Goal: Task Accomplishment & Management: Complete application form

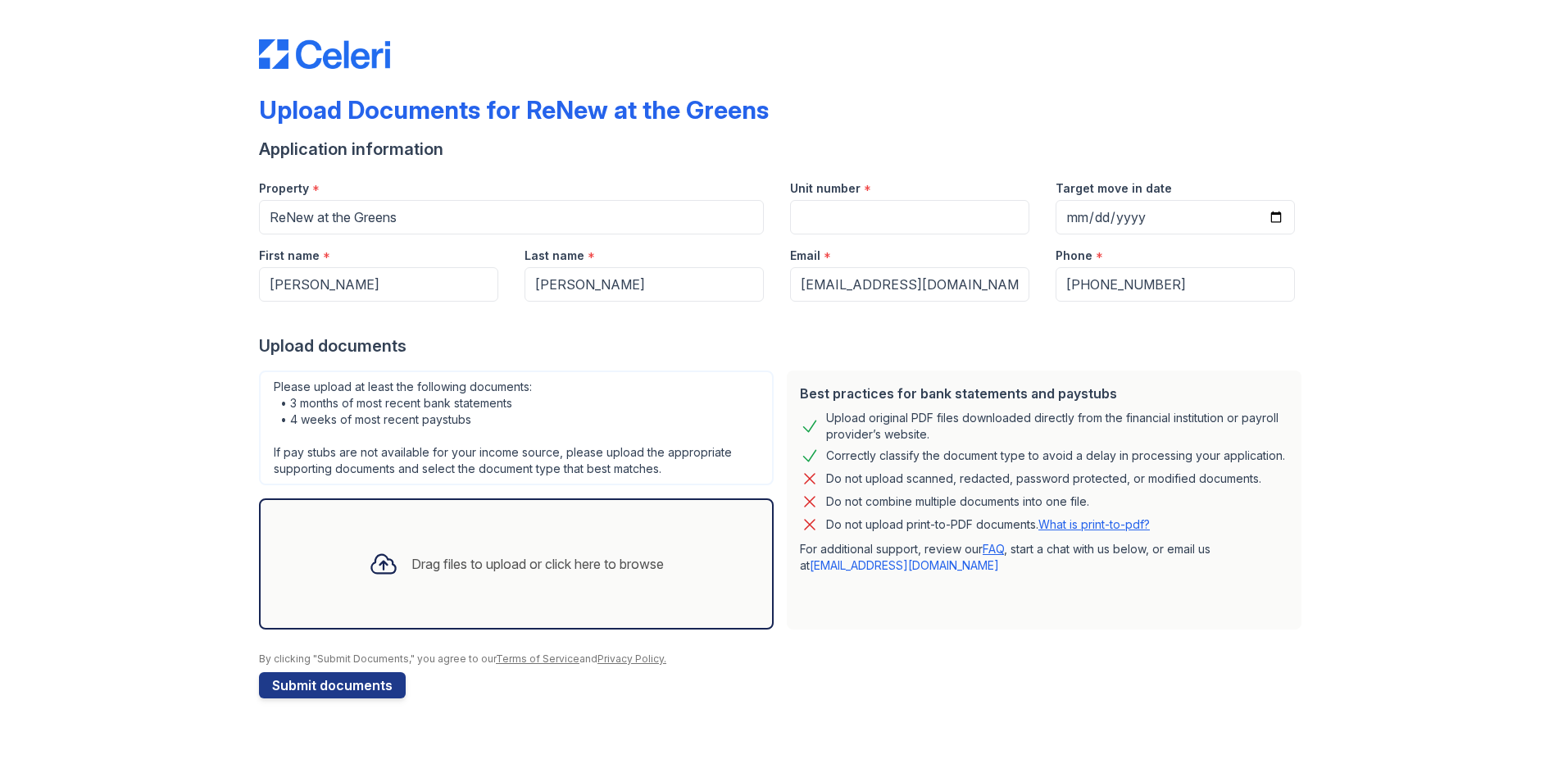
click at [451, 591] on div "Drag files to upload or click here to browse" at bounding box center [516, 564] width 321 height 56
click at [628, 480] on div "Please upload at least the following documents: • 3 months of most recent bank …" at bounding box center [516, 428] width 515 height 115
drag, startPoint x: 628, startPoint y: 480, endPoint x: 625, endPoint y: 514, distance: 34.5
click at [625, 514] on div "Drag files to upload or click here to browse" at bounding box center [516, 563] width 515 height 131
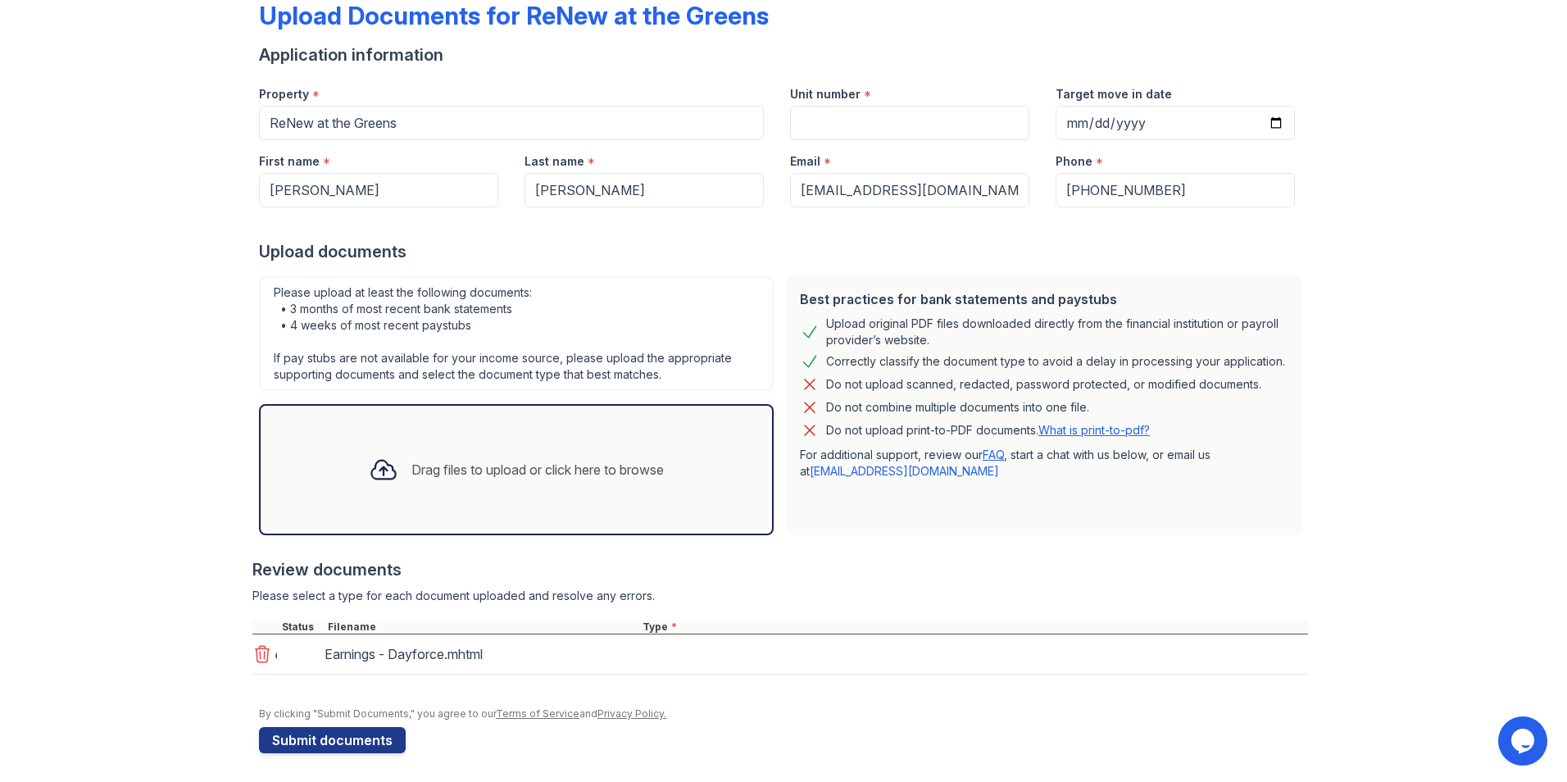
scroll to position [98, 0]
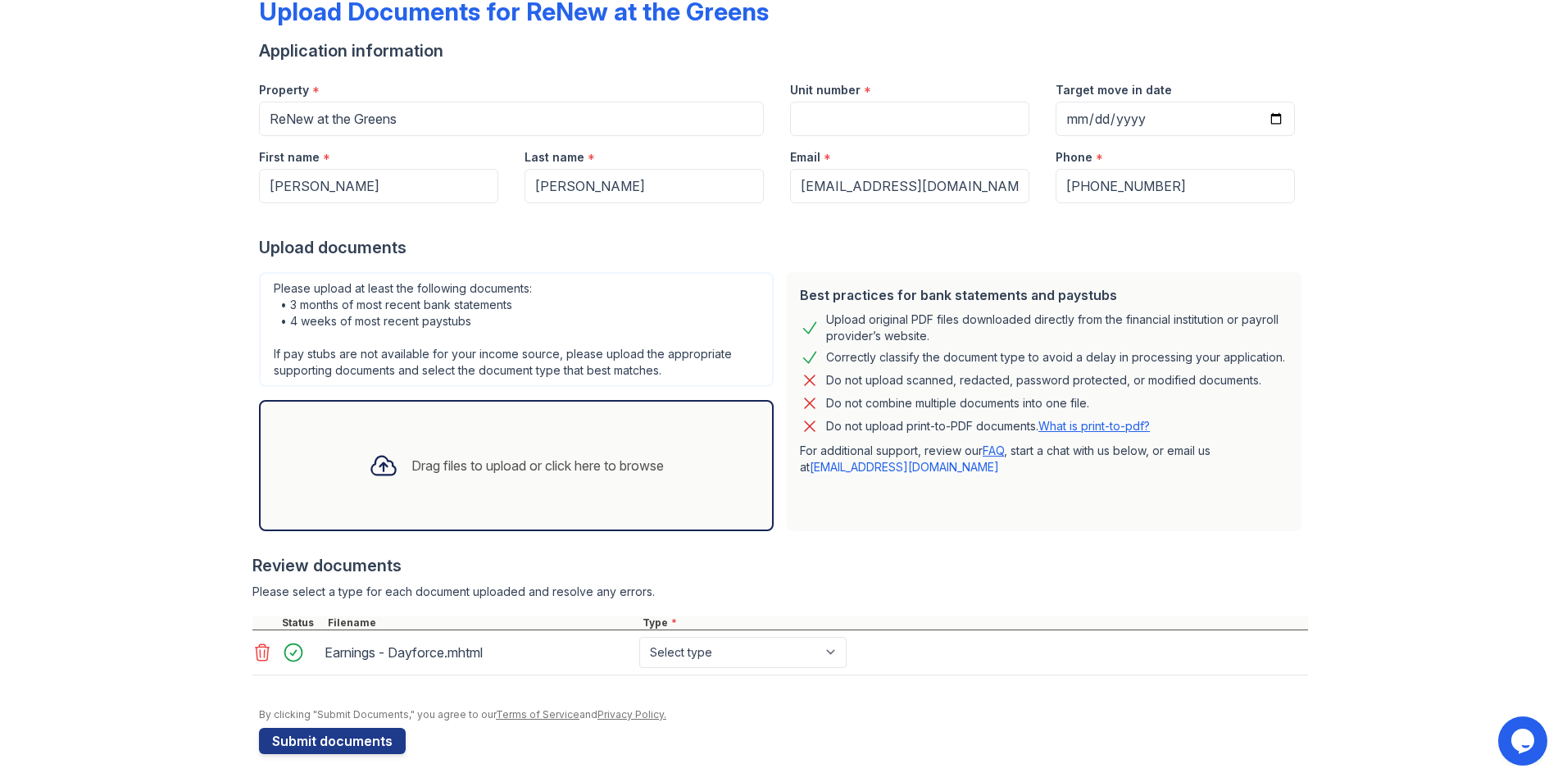
drag, startPoint x: 410, startPoint y: 669, endPoint x: 413, endPoint y: 661, distance: 8.8
click at [411, 668] on div "Earnings - Dayforce.mhtml Select type Paystub Bank Statement Offer Letter Tax D…" at bounding box center [780, 652] width 1056 height 45
click at [413, 659] on div "Earnings - Dayforce.mhtml" at bounding box center [479, 652] width 308 height 26
drag, startPoint x: 413, startPoint y: 659, endPoint x: 352, endPoint y: 651, distance: 62.0
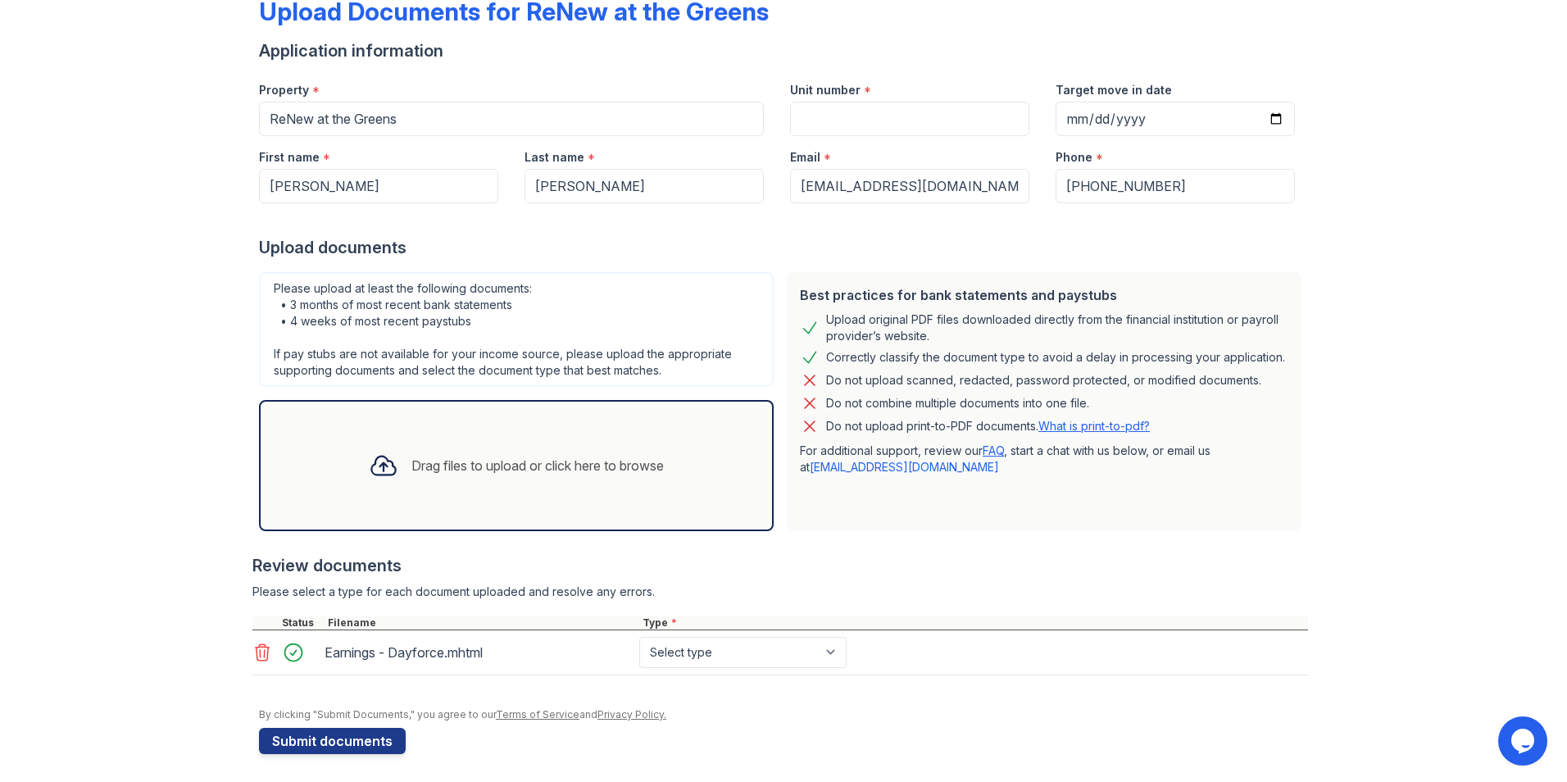
click at [354, 651] on div "Earnings - Dayforce.mhtml" at bounding box center [479, 652] width 308 height 26
click at [687, 653] on select "Select type Paystub Bank Statement Offer Letter Tax Documents Benefit Award Let…" at bounding box center [742, 652] width 207 height 31
select select "paystub"
click at [639, 637] on select "Select type Paystub Bank Statement Offer Letter Tax Documents Benefit Award Let…" at bounding box center [742, 652] width 207 height 31
click at [663, 661] on select "Select type Paystub Bank Statement Offer Letter Tax Documents Benefit Award Let…" at bounding box center [742, 652] width 207 height 31
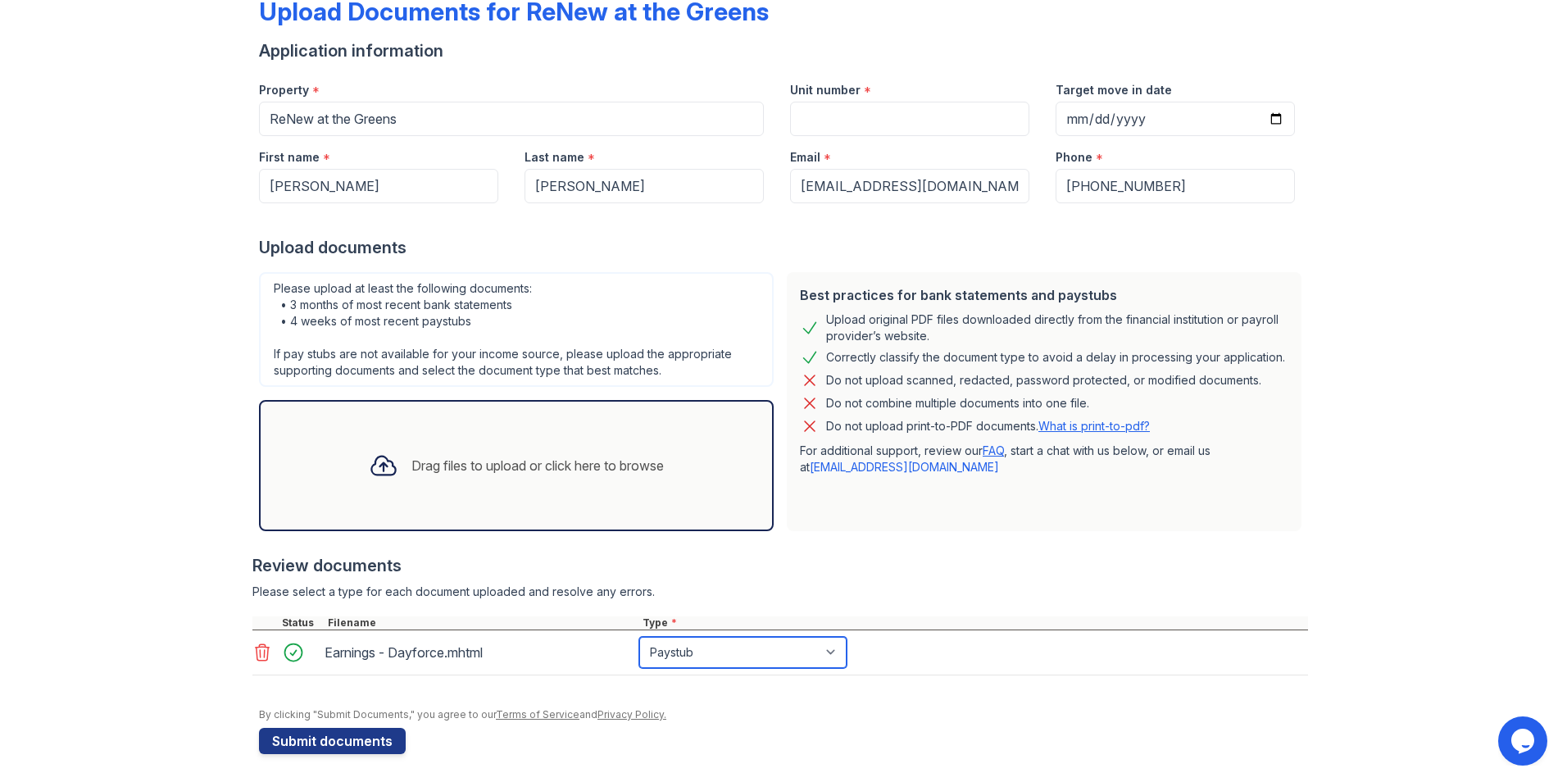
click at [650, 650] on select "Select type Paystub Bank Statement Offer Letter Tax Documents Benefit Award Let…" at bounding box center [742, 652] width 207 height 31
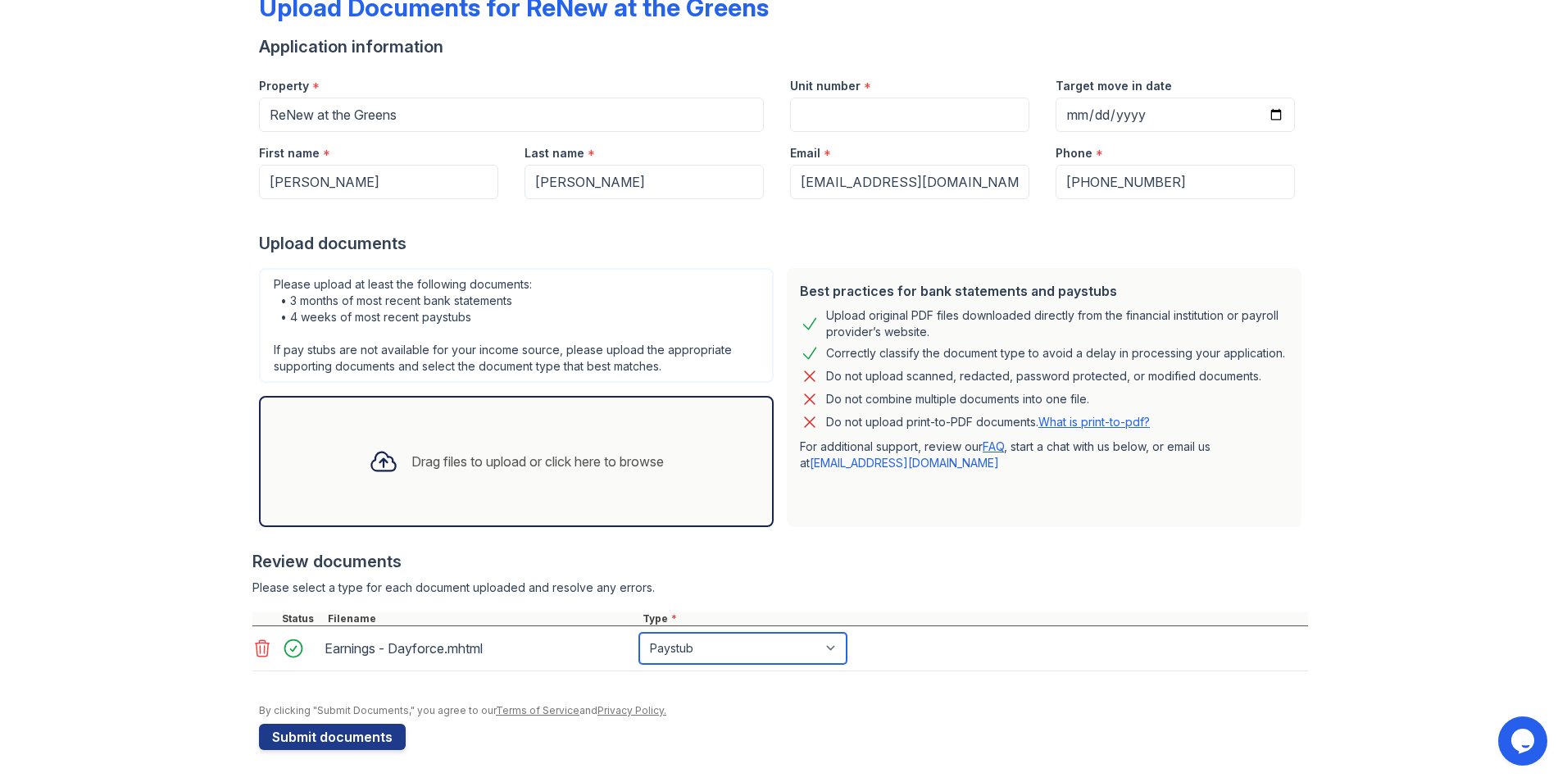
scroll to position [103, 0]
click at [352, 743] on button "Submit documents" at bounding box center [332, 736] width 147 height 26
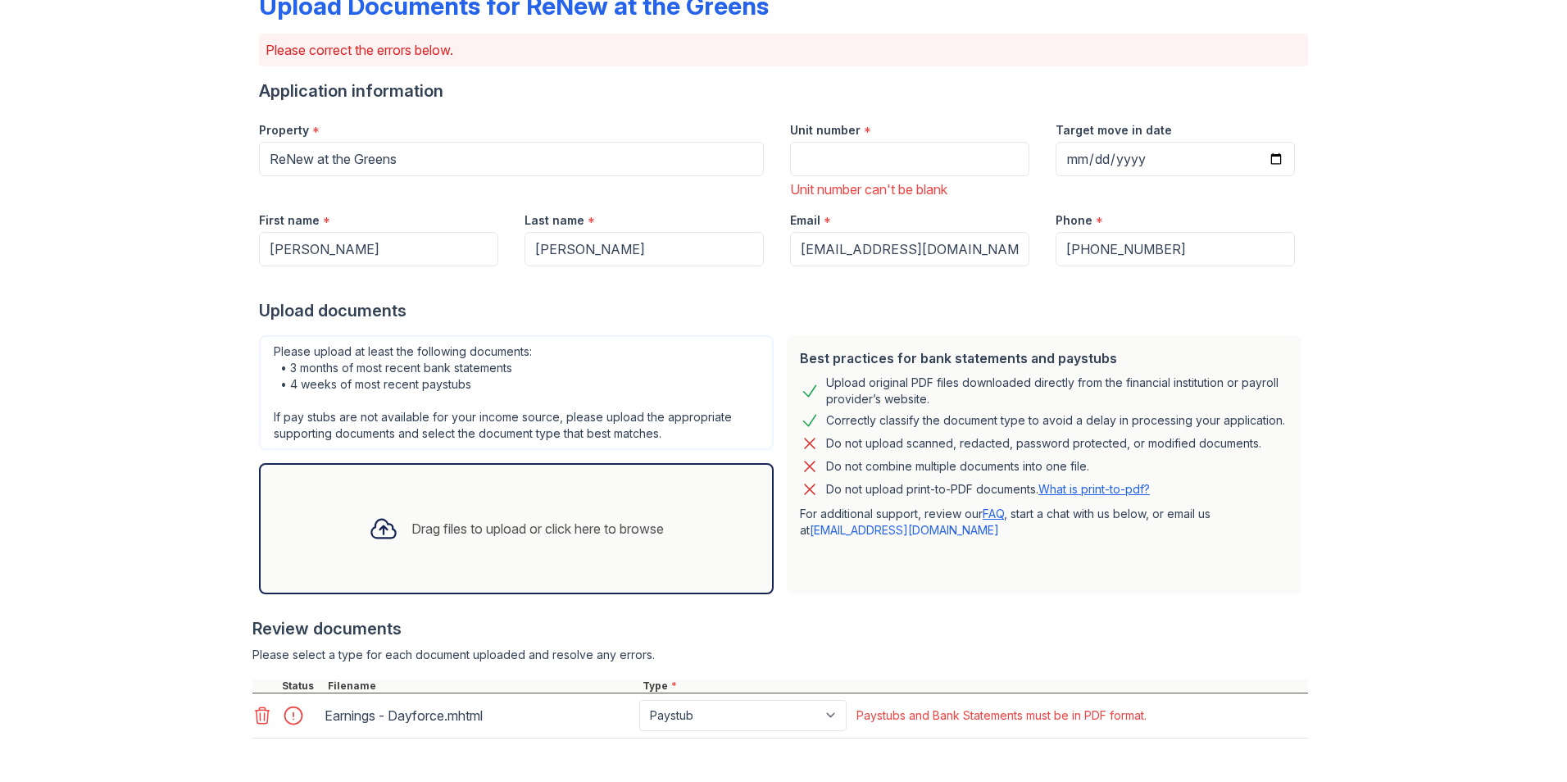
scroll to position [0, 0]
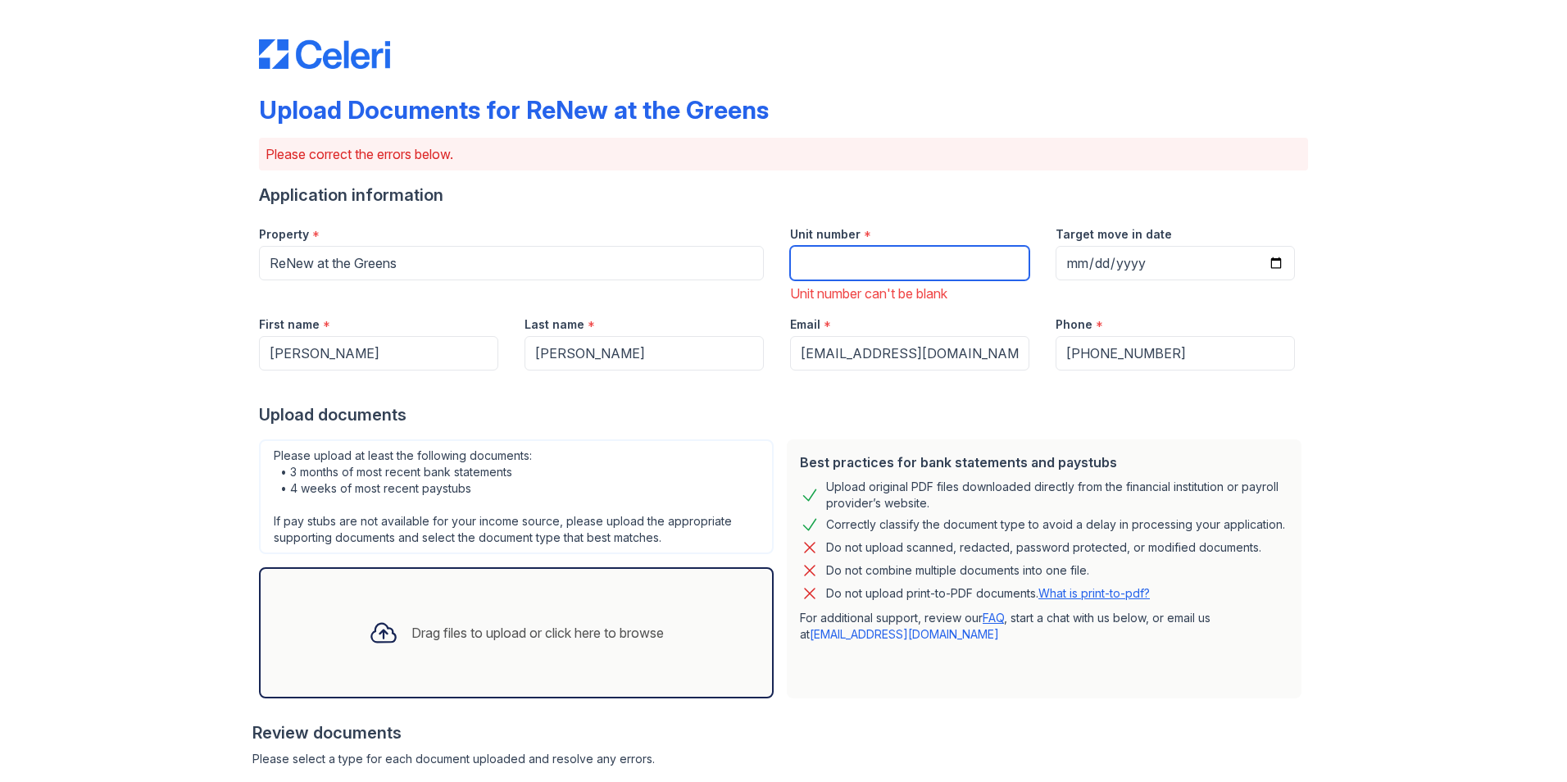
click at [805, 266] on input "Unit number" at bounding box center [909, 263] width 239 height 34
type input "209"
click at [1084, 259] on input "Target move in date" at bounding box center [1175, 263] width 239 height 34
click at [1076, 266] on input "Target move in date" at bounding box center [1175, 263] width 239 height 34
click at [1077, 269] on input "Target move in date" at bounding box center [1175, 263] width 239 height 34
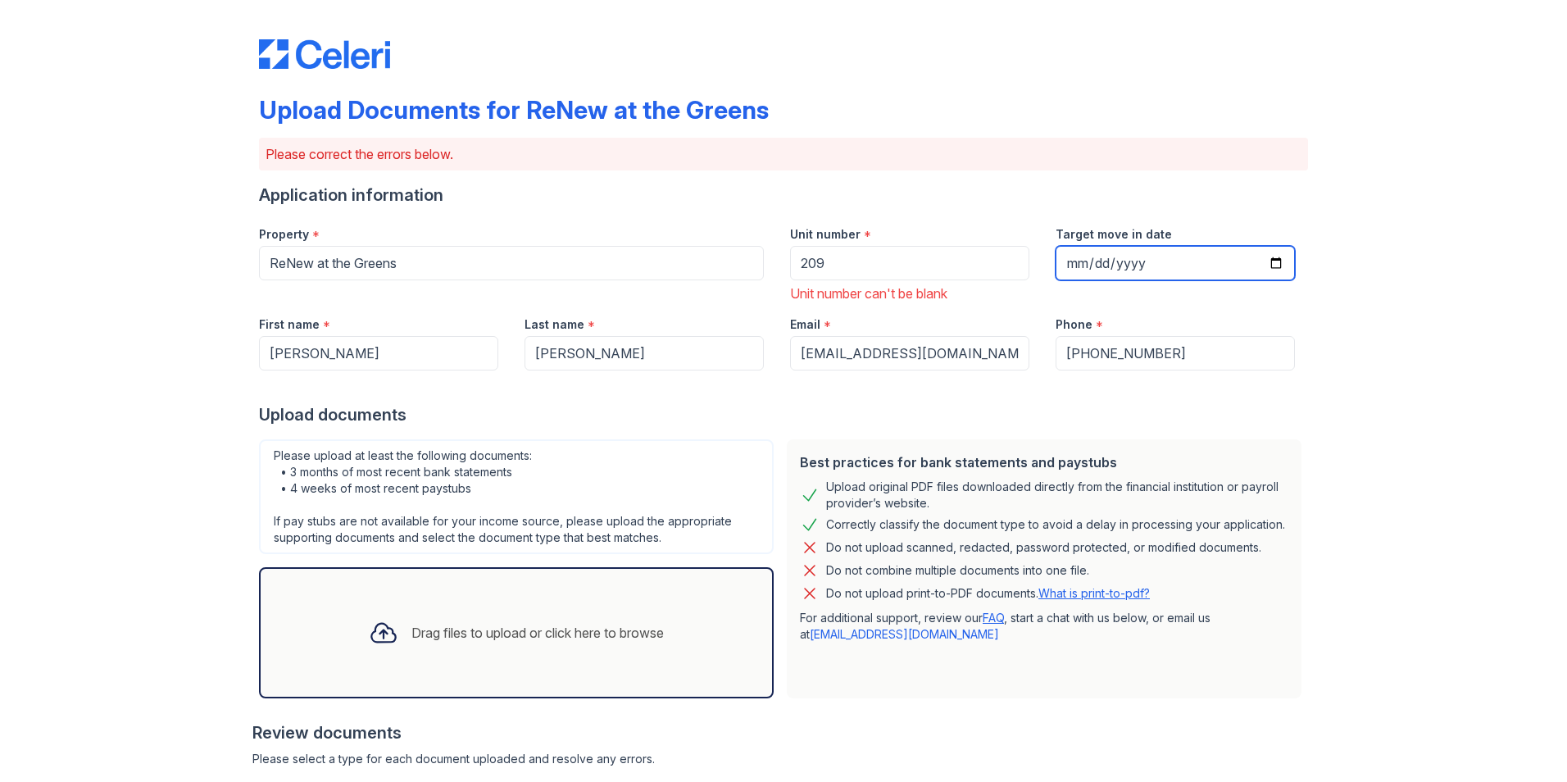
click at [1072, 269] on input "Target move in date" at bounding box center [1175, 263] width 239 height 34
drag, startPoint x: 1085, startPoint y: 257, endPoint x: 1098, endPoint y: 255, distance: 13.2
click at [1090, 257] on input "Target move in date" at bounding box center [1175, 263] width 239 height 34
click at [1107, 263] on input "Target move in date" at bounding box center [1175, 263] width 239 height 34
click at [1100, 263] on input "Target move in date" at bounding box center [1175, 263] width 239 height 34
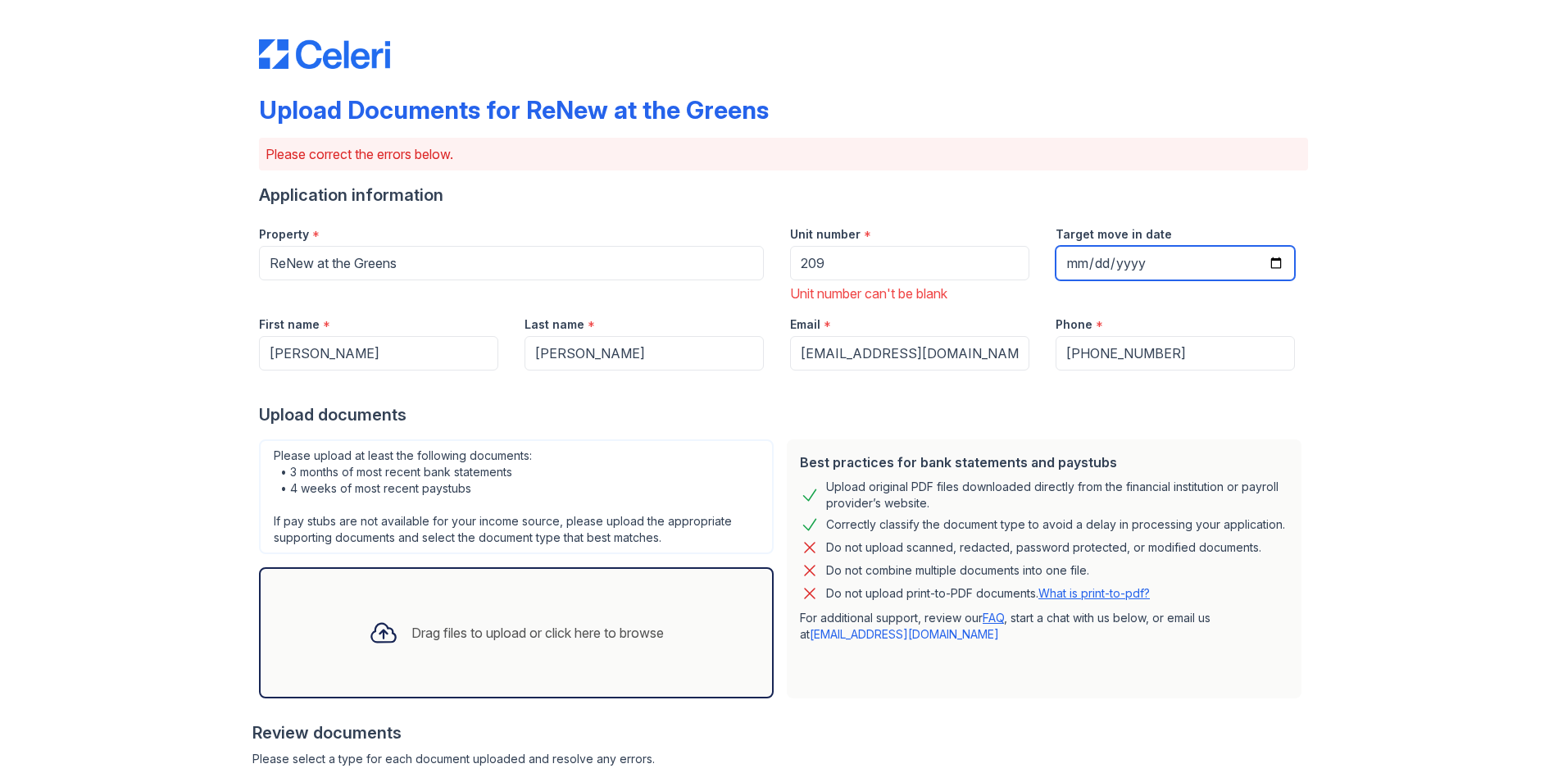
drag, startPoint x: 1076, startPoint y: 264, endPoint x: 1092, endPoint y: 268, distance: 16.1
click at [1079, 264] on input "Target move in date" at bounding box center [1175, 263] width 239 height 34
type input "0200-10-10"
type input "[DATE]"
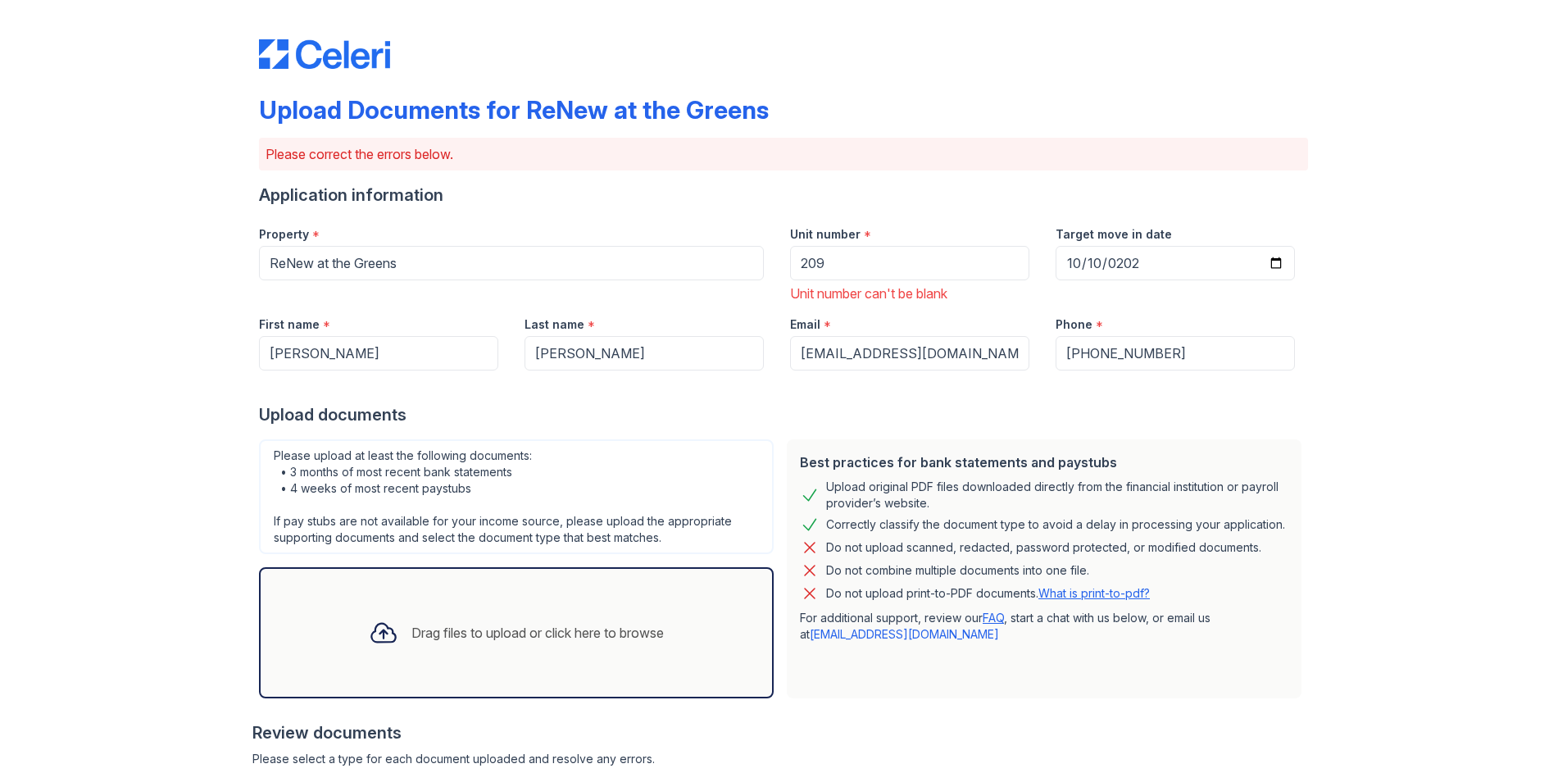
click at [1135, 384] on div at bounding box center [783, 387] width 1049 height 33
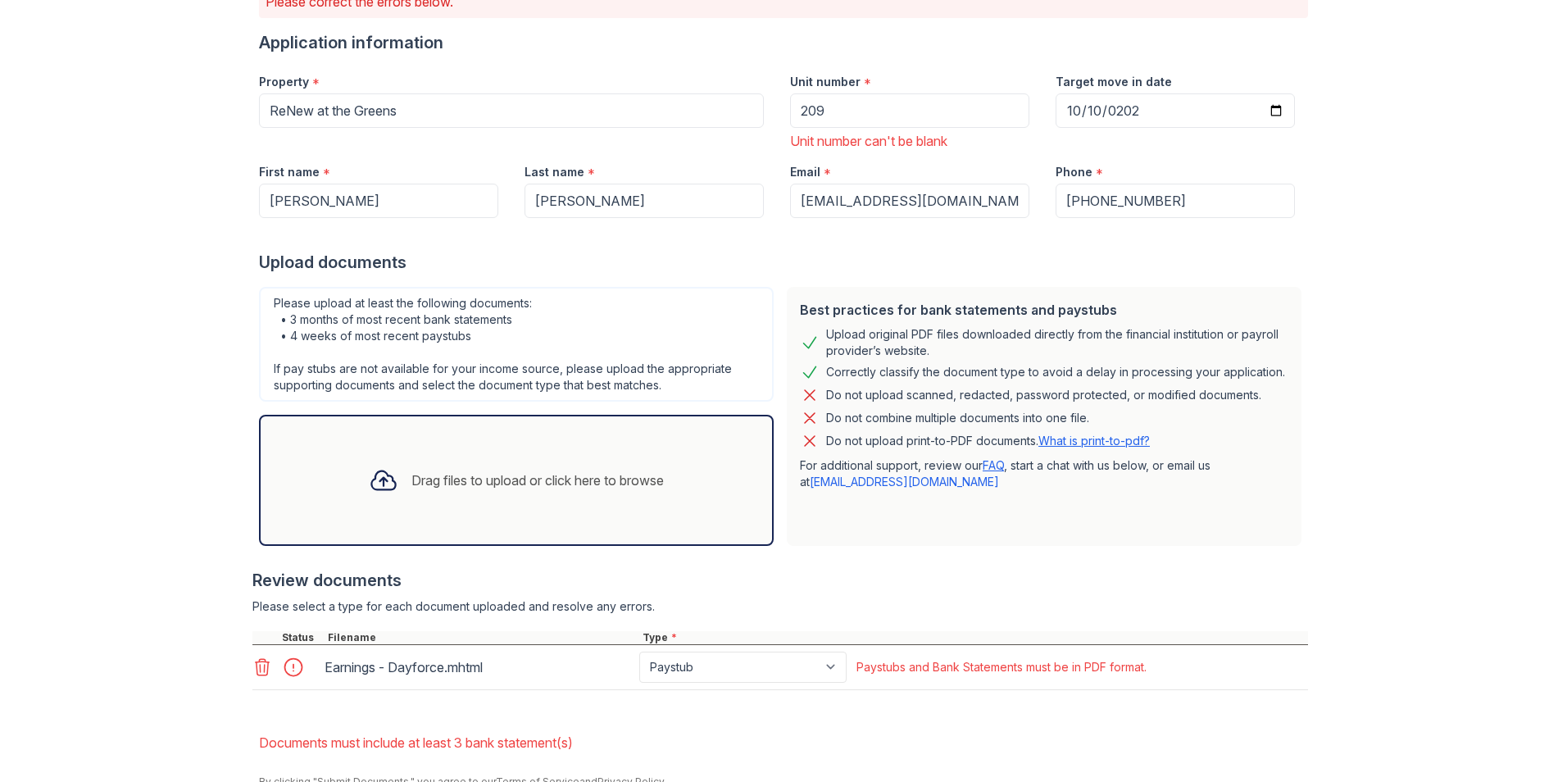
scroll to position [225, 0]
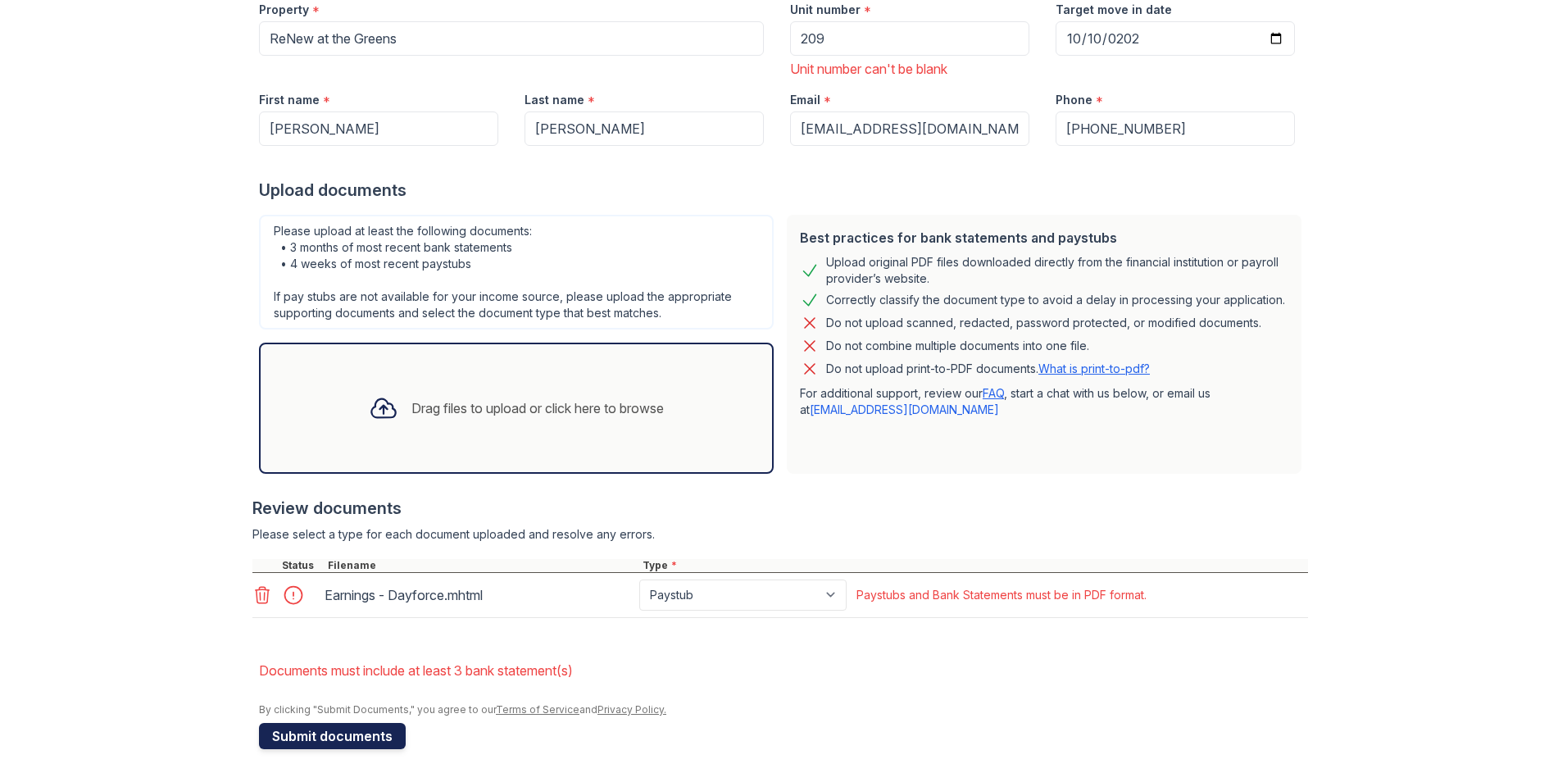
click at [347, 729] on button "Submit documents" at bounding box center [332, 736] width 147 height 26
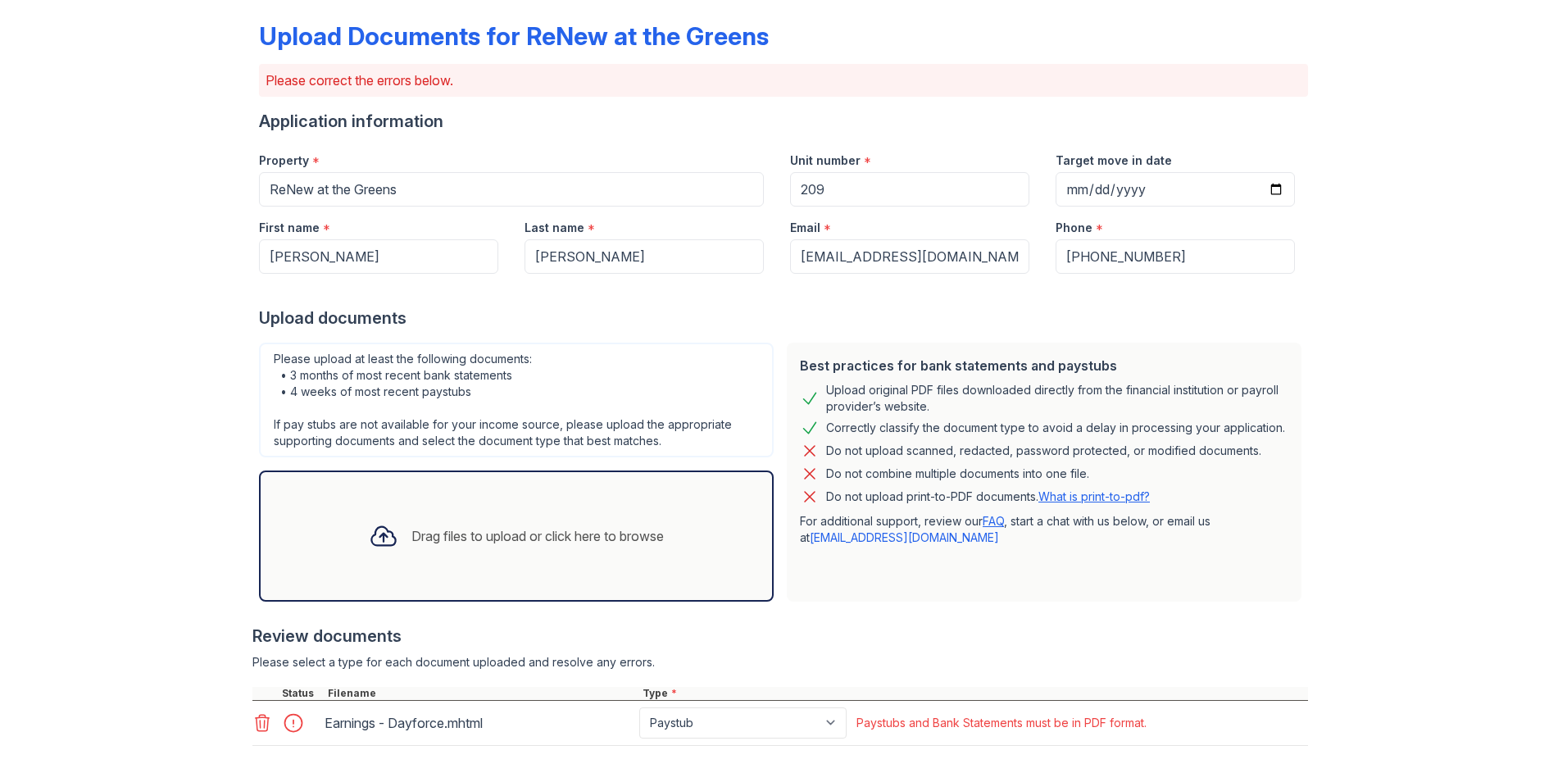
scroll to position [202, 0]
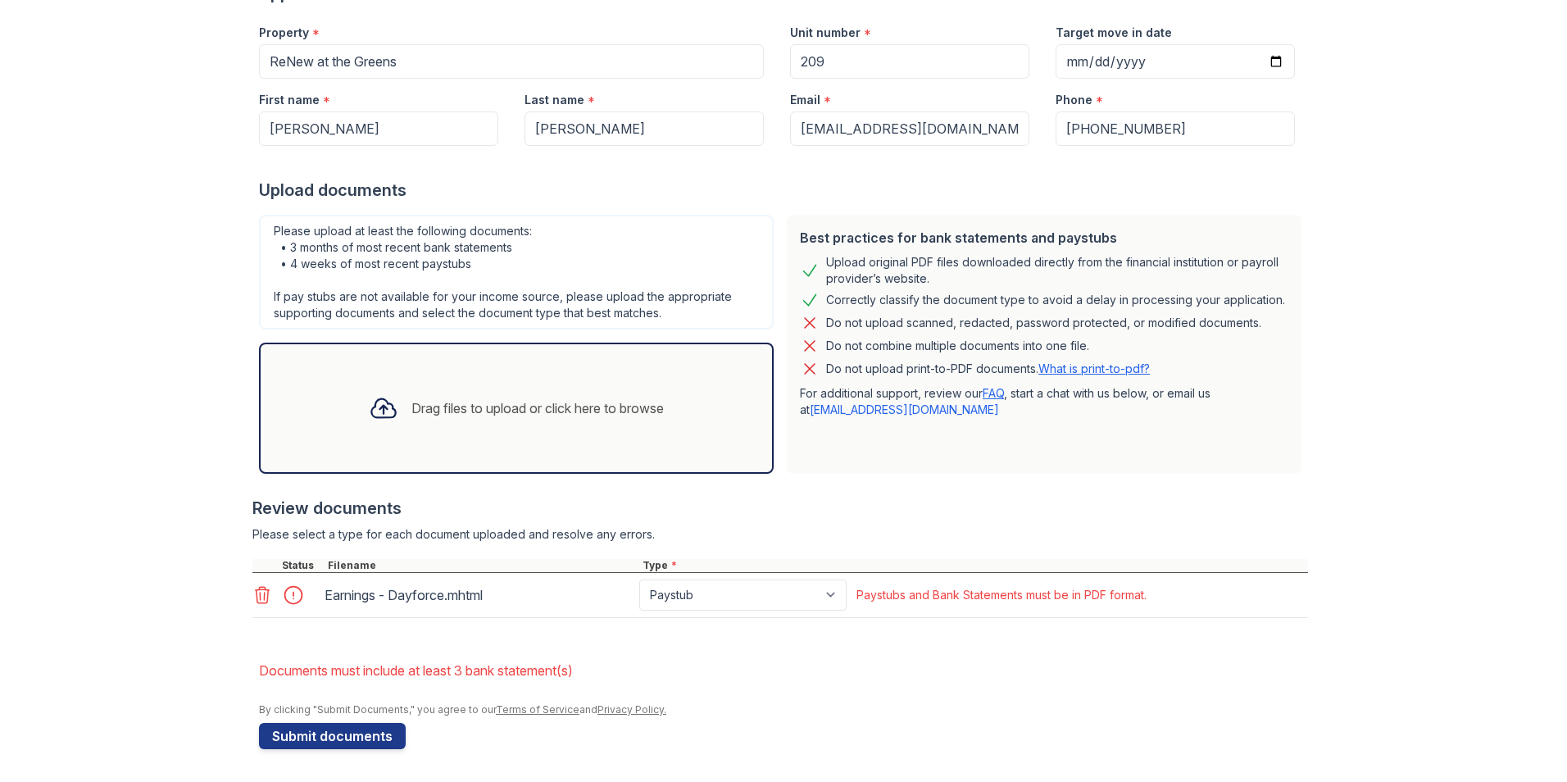
click at [319, 614] on div "Earnings - Dayforce.mhtml Paystub Bank Statement Offer Letter Tax Documents Ben…" at bounding box center [780, 595] width 1056 height 45
click at [325, 597] on div "Earnings - Dayforce.mhtml" at bounding box center [479, 595] width 308 height 26
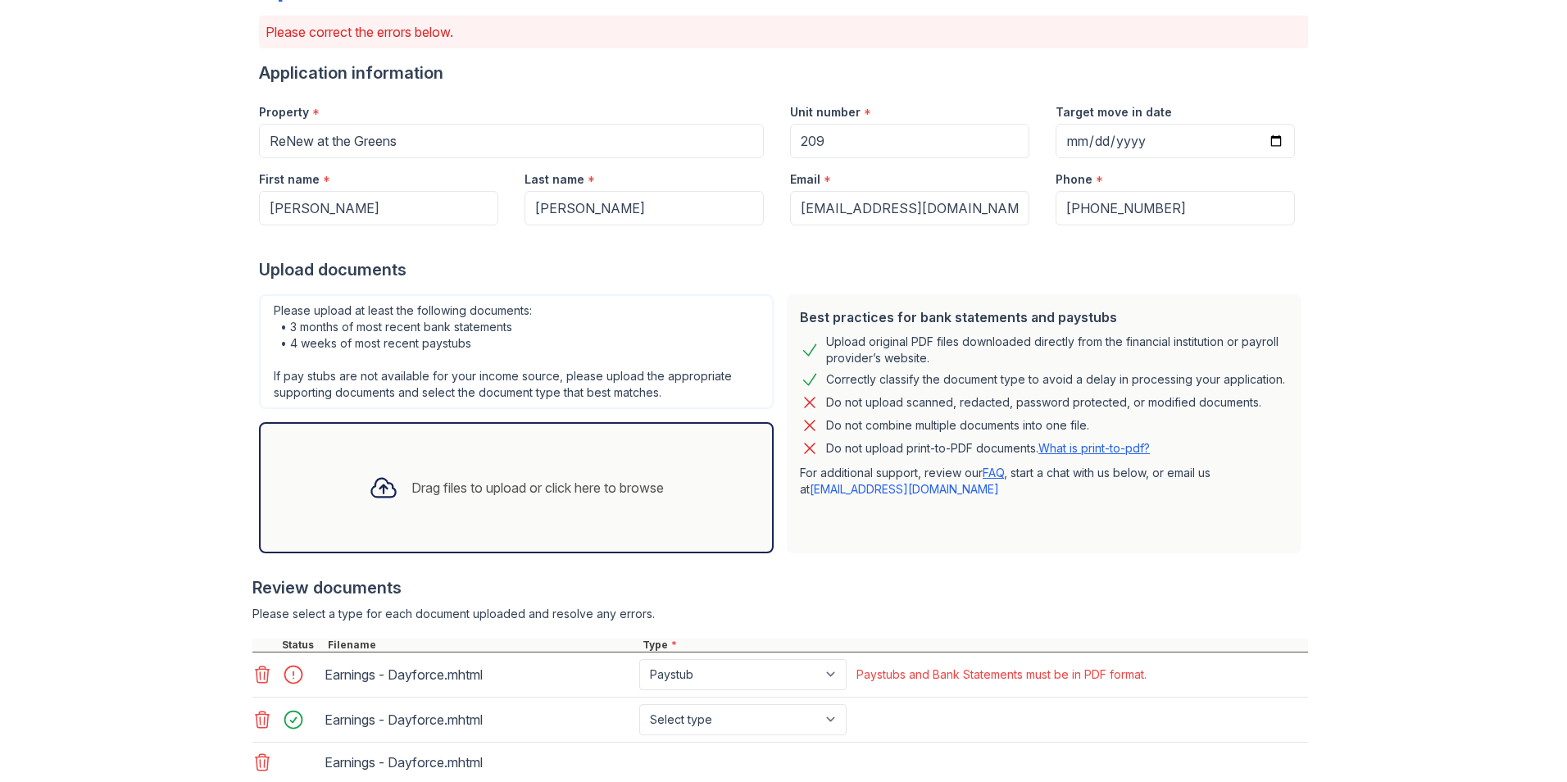
scroll to position [287, 0]
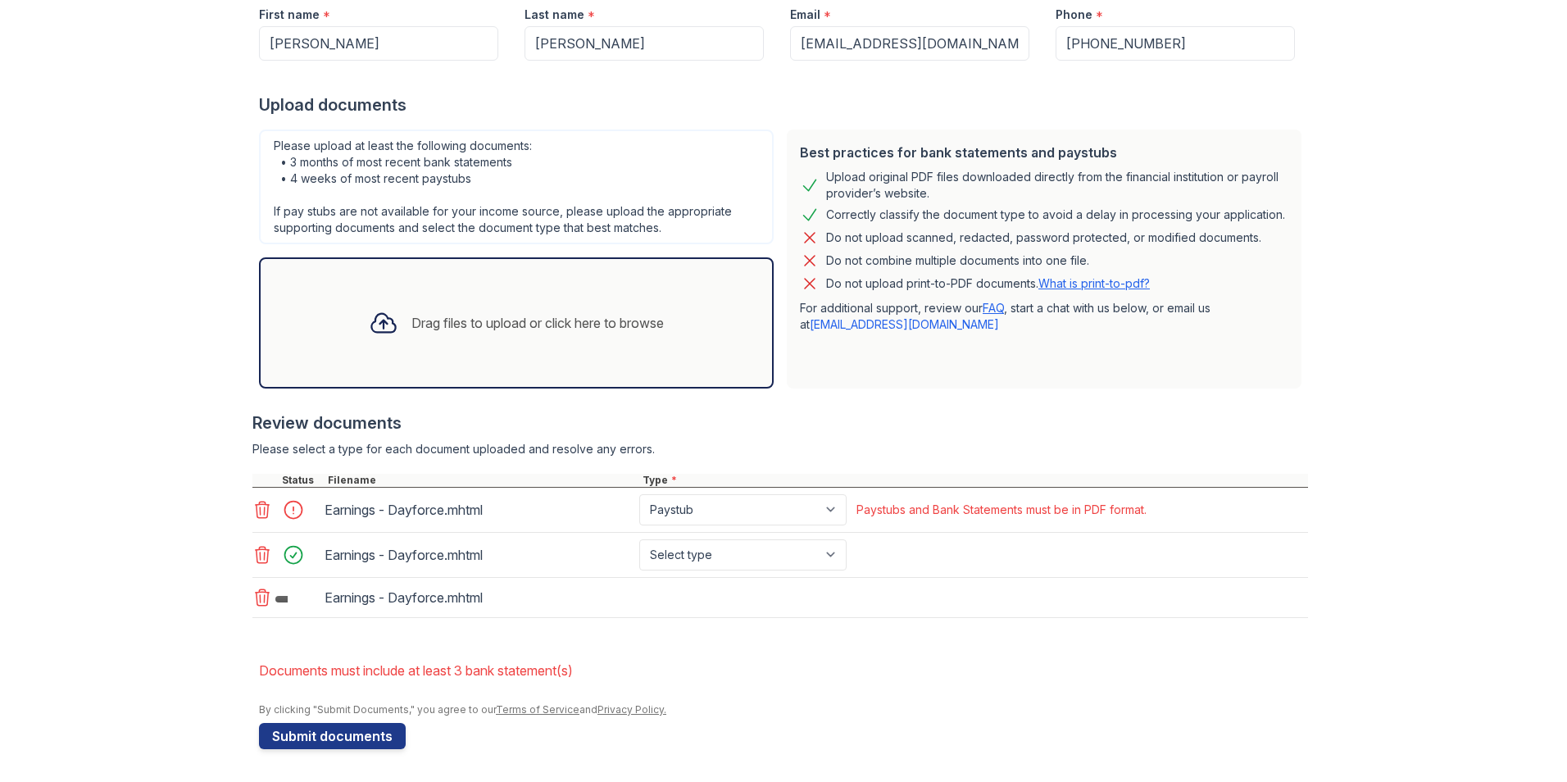
click at [284, 511] on div at bounding box center [298, 509] width 46 height 23
click at [287, 511] on div at bounding box center [298, 509] width 46 height 23
click at [298, 511] on div at bounding box center [298, 509] width 46 height 23
click at [280, 502] on div at bounding box center [298, 509] width 46 height 23
drag, startPoint x: 281, startPoint y: 504, endPoint x: 288, endPoint y: 511, distance: 9.3
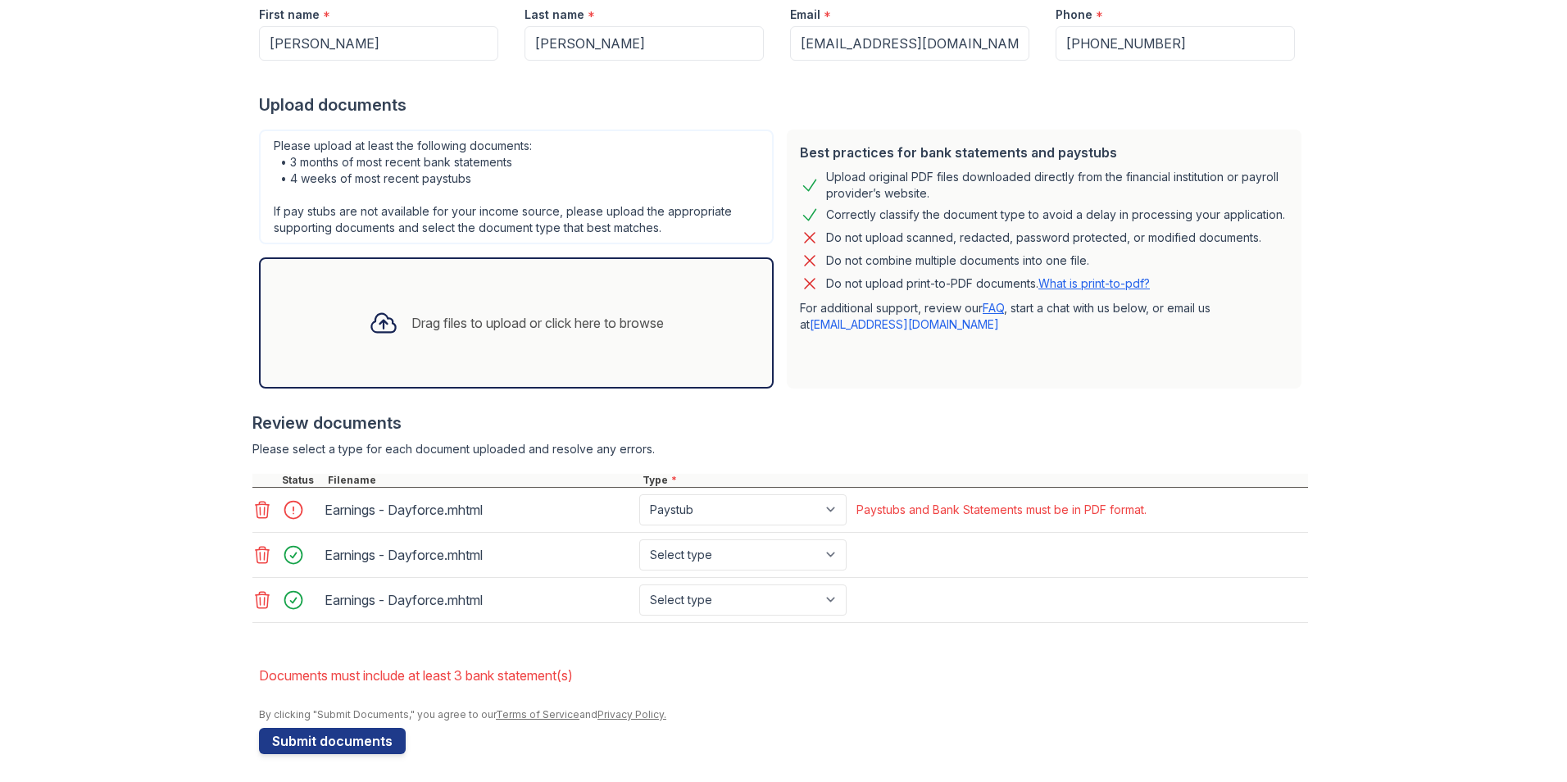
click at [288, 510] on div at bounding box center [298, 509] width 46 height 23
click at [289, 511] on div at bounding box center [298, 509] width 46 height 23
drag, startPoint x: 289, startPoint y: 511, endPoint x: 345, endPoint y: 519, distance: 57.2
click at [289, 511] on div at bounding box center [298, 509] width 46 height 23
drag, startPoint x: 403, startPoint y: 535, endPoint x: 404, endPoint y: 520, distance: 15.6
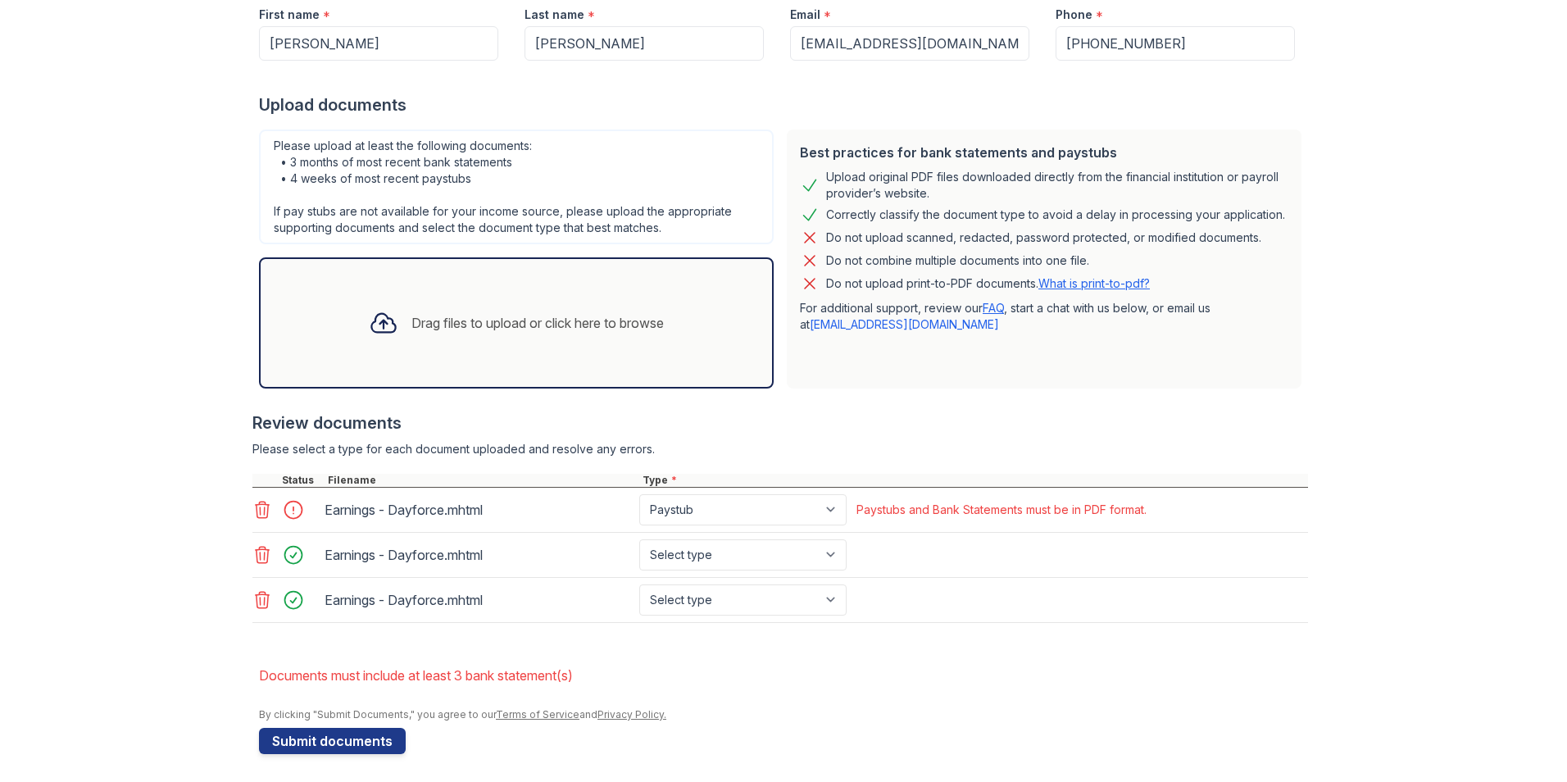
click at [402, 535] on div "Earnings - Dayforce.mhtml Select type Paystub Bank Statement Offer Letter Tax D…" at bounding box center [780, 555] width 1056 height 45
click at [406, 518] on div "Earnings - Dayforce.mhtml" at bounding box center [479, 510] width 308 height 26
click at [407, 514] on div "Earnings - Dayforce.mhtml" at bounding box center [479, 510] width 308 height 26
click at [398, 521] on div "Earnings - Dayforce.mhtml" at bounding box center [479, 510] width 308 height 26
drag, startPoint x: 398, startPoint y: 521, endPoint x: 260, endPoint y: 515, distance: 137.8
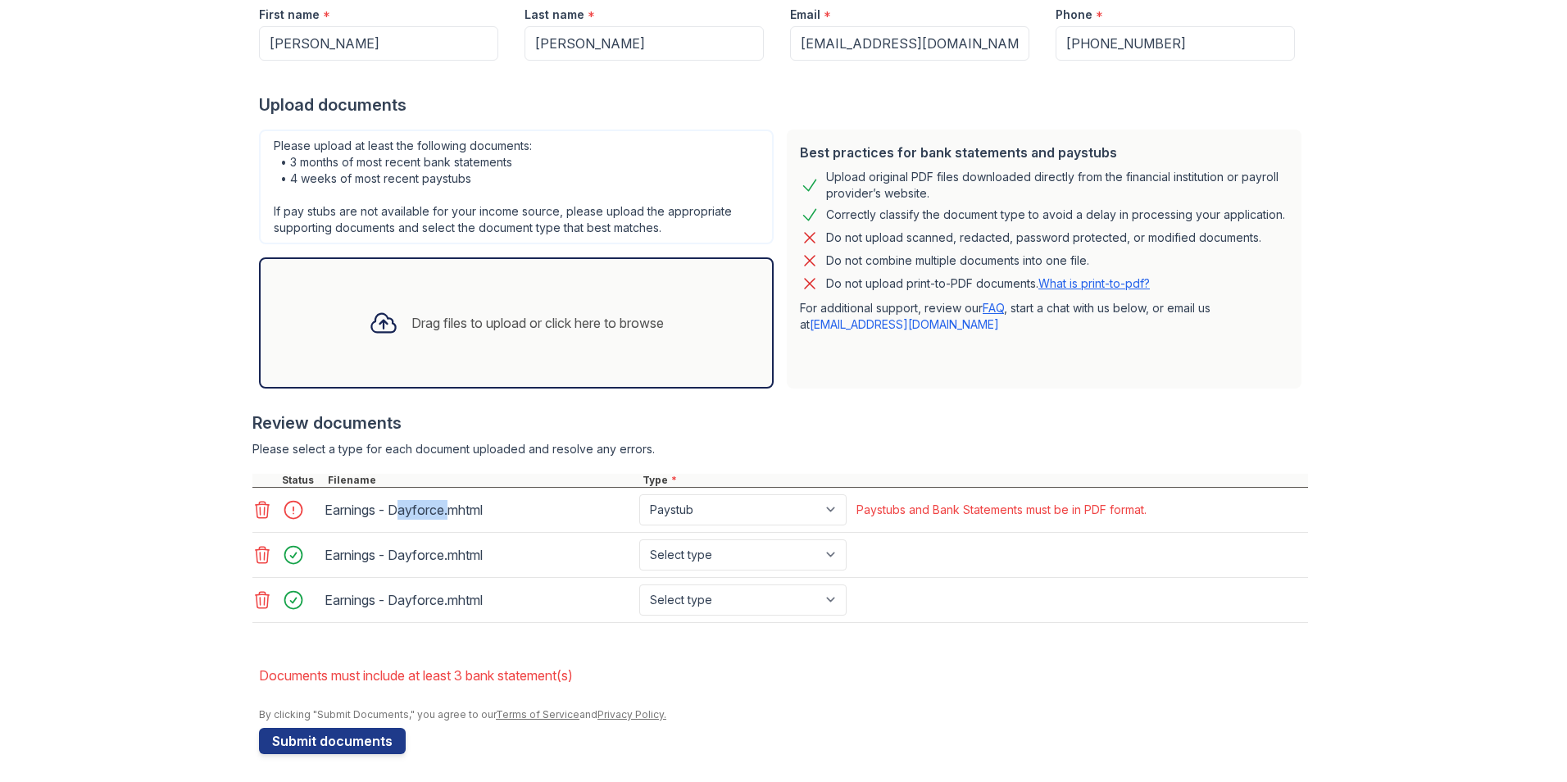
click at [260, 515] on icon at bounding box center [262, 510] width 20 height 20
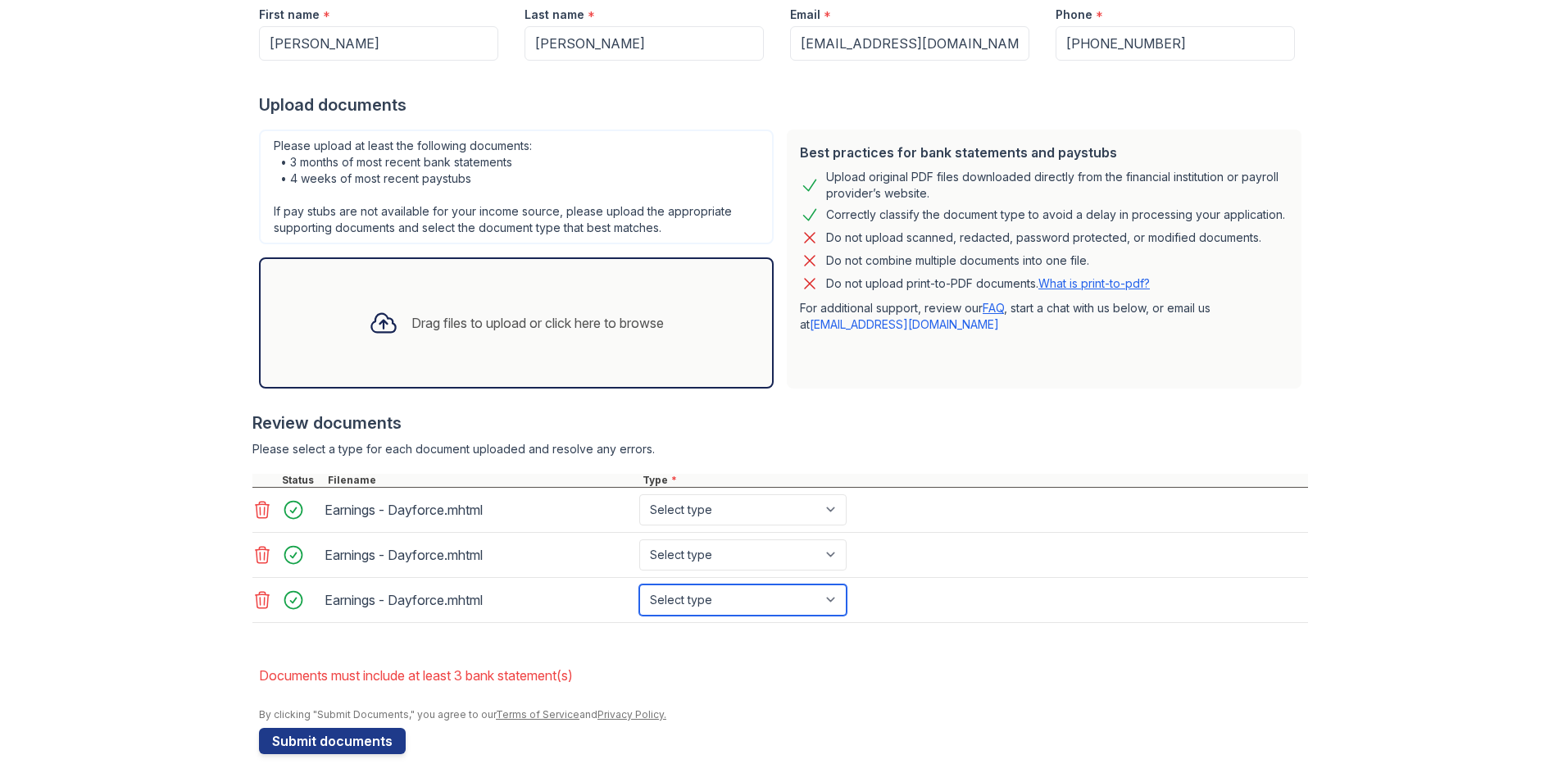
click at [766, 606] on select "Select type Paystub Bank Statement Offer Letter Tax Documents Benefit Award Let…" at bounding box center [742, 599] width 207 height 31
select select "paystub"
click at [639, 584] on select "Select type Paystub Bank Statement Offer Letter Tax Documents Benefit Award Let…" at bounding box center [742, 599] width 207 height 31
click at [760, 559] on select "Select type Paystub Bank Statement Offer Letter Tax Documents Benefit Award Let…" at bounding box center [742, 554] width 207 height 31
select select "paystub"
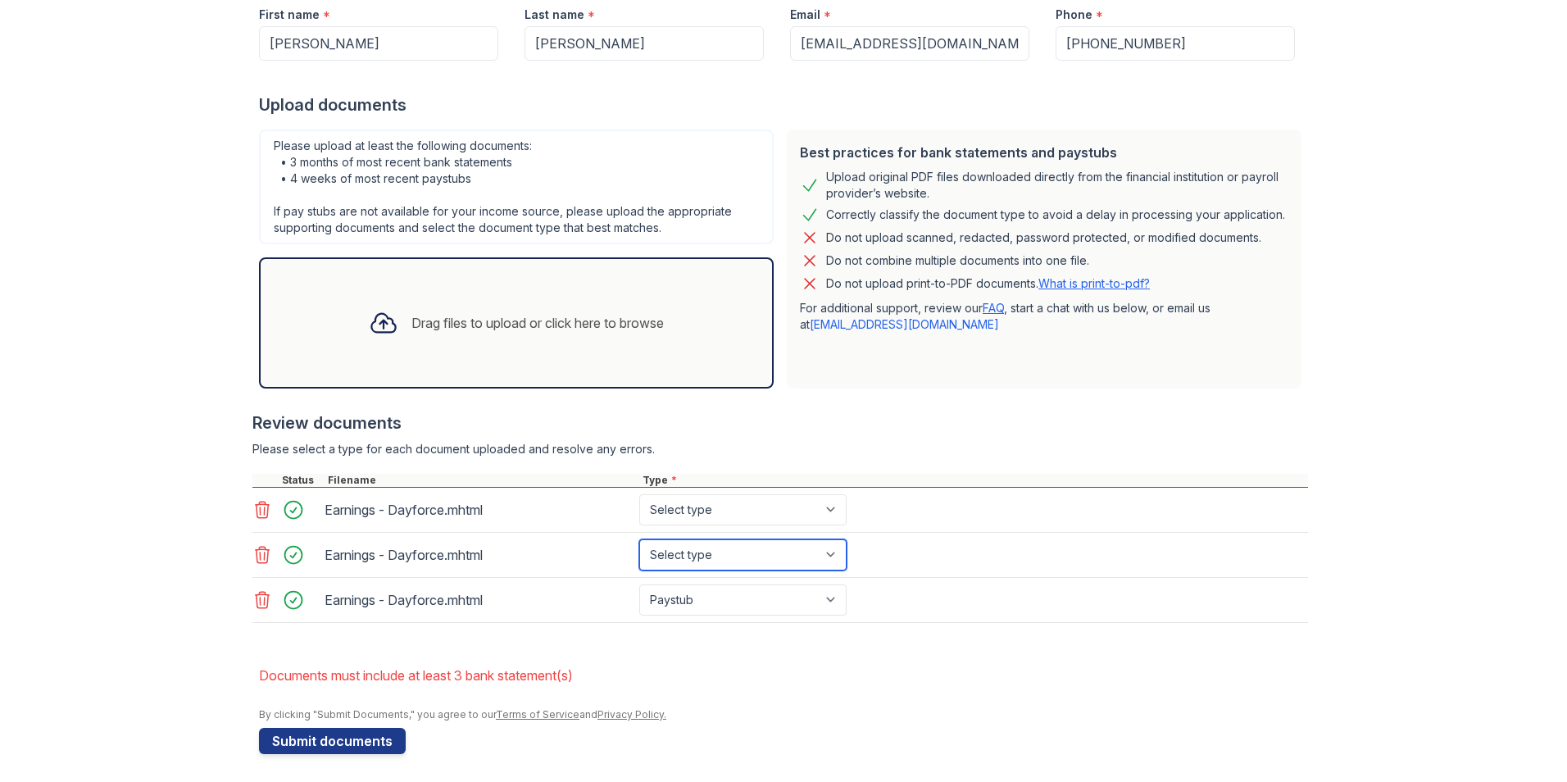
click at [639, 539] on select "Select type Paystub Bank Statement Offer Letter Tax Documents Benefit Award Let…" at bounding box center [742, 554] width 207 height 31
click at [732, 519] on select "Select type Paystub Bank Statement Offer Letter Tax Documents Benefit Award Let…" at bounding box center [742, 509] width 207 height 31
select select "paystub"
click at [639, 494] on select "Select type Paystub Bank Statement Offer Letter Tax Documents Benefit Award Let…" at bounding box center [742, 509] width 207 height 31
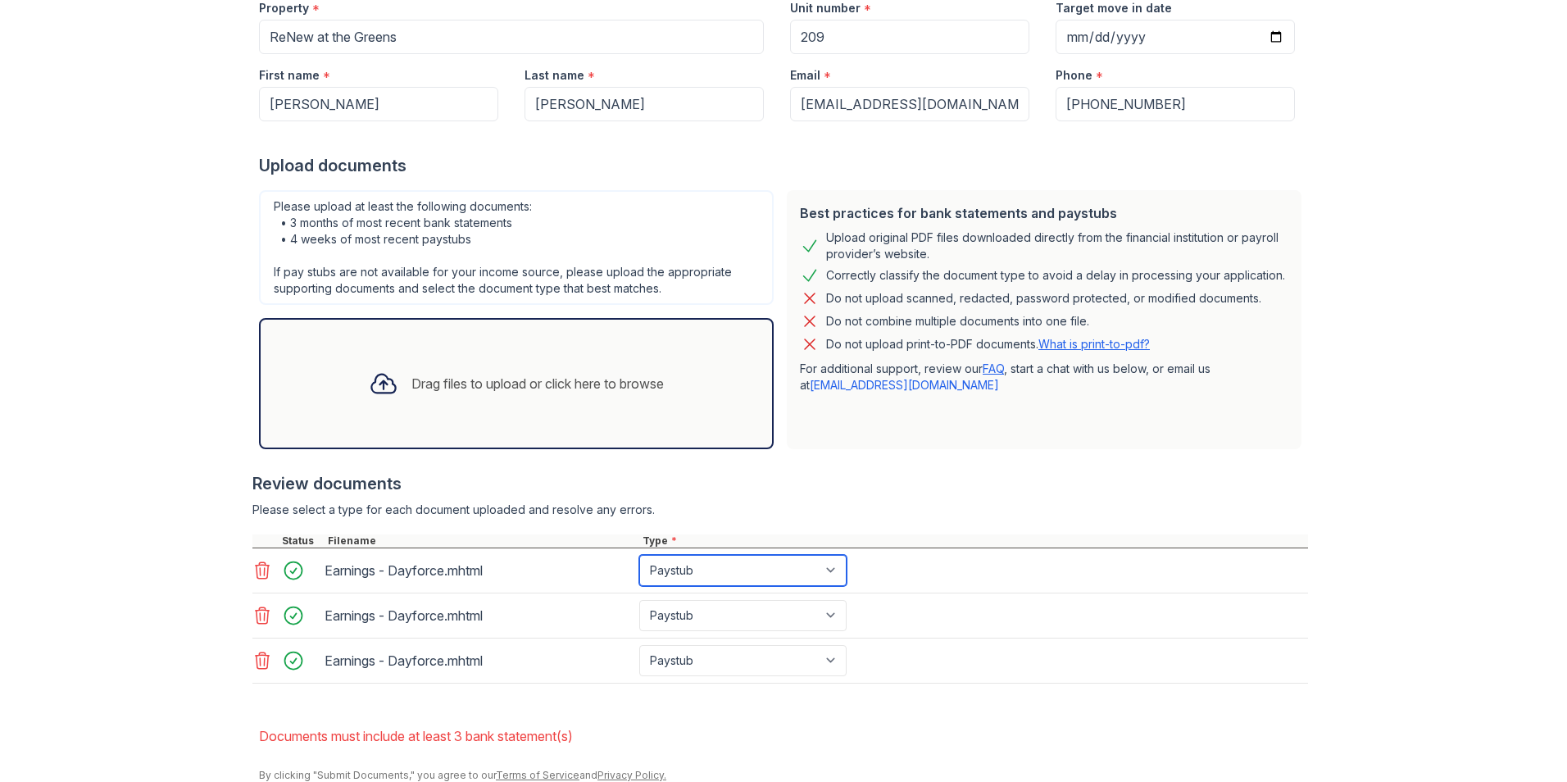
scroll to position [292, 0]
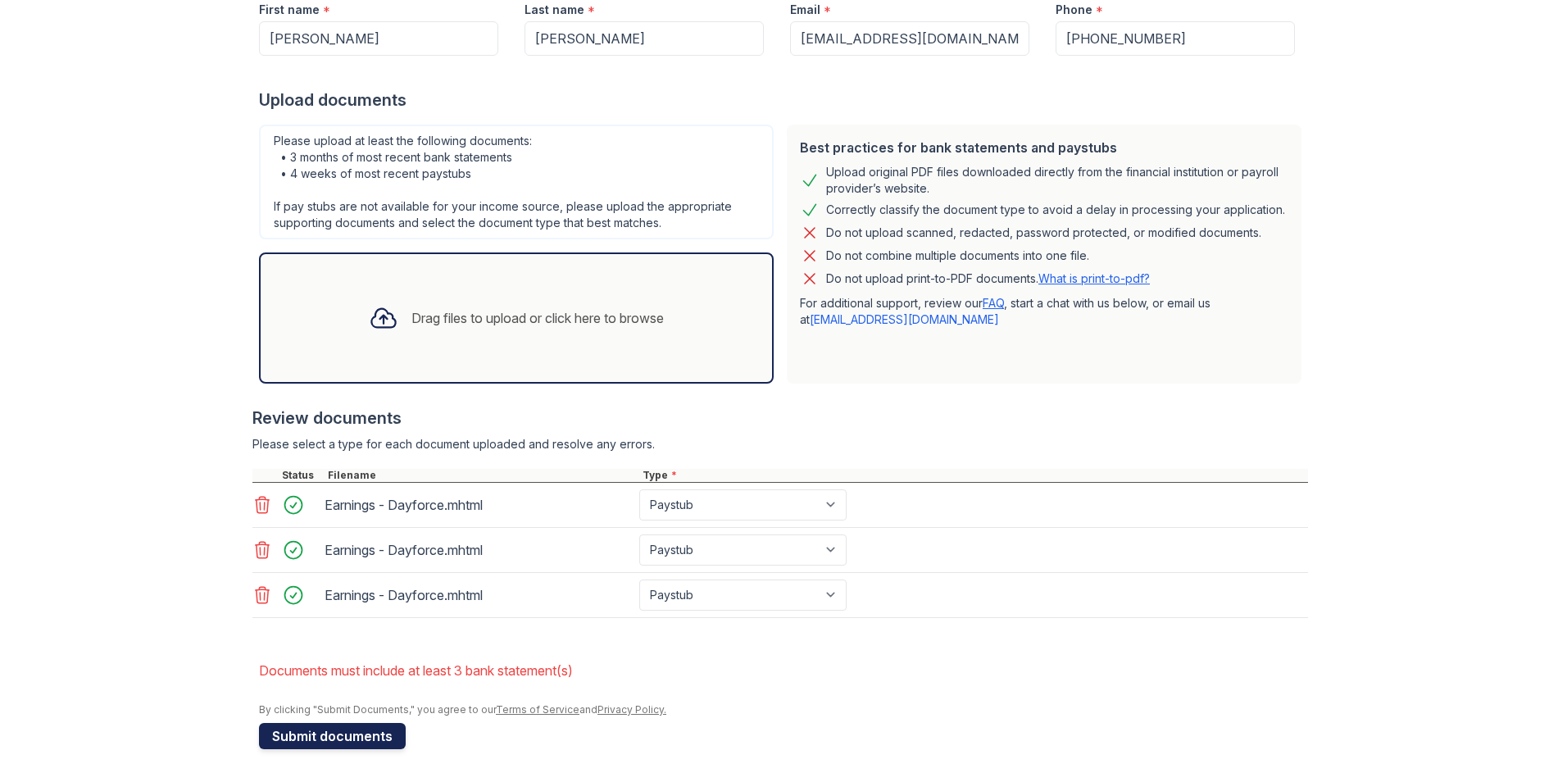
click at [337, 733] on button "Submit documents" at bounding box center [332, 736] width 147 height 26
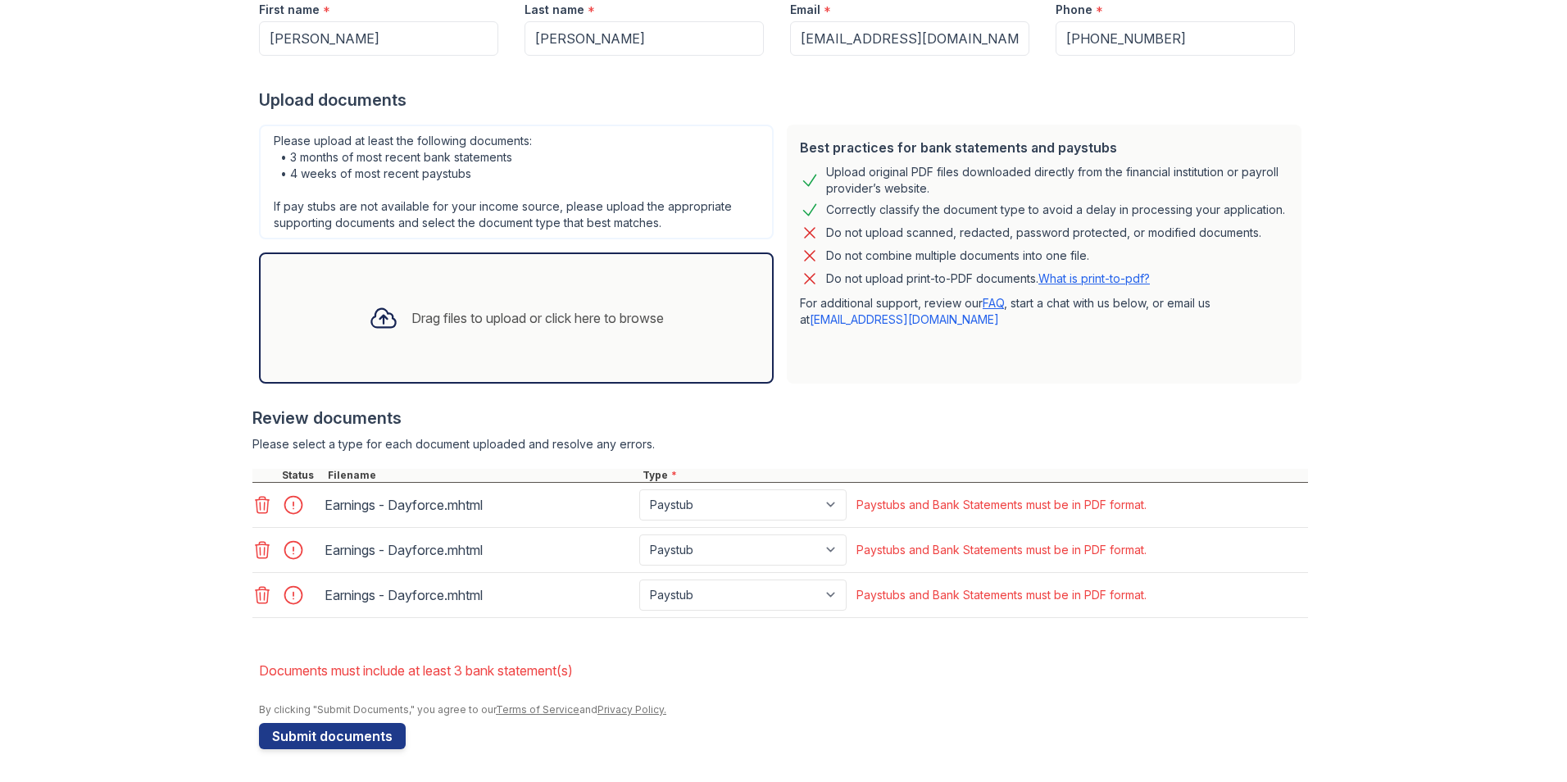
scroll to position [0, 0]
